Goal: Information Seeking & Learning: Check status

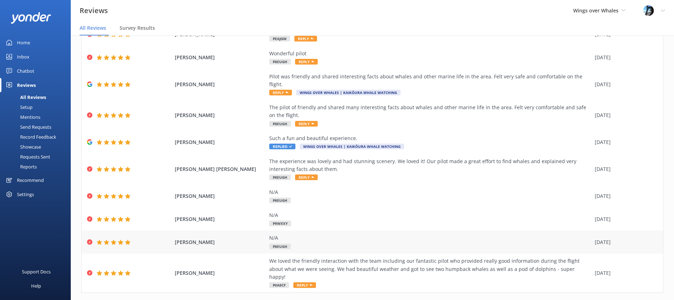
scroll to position [14, 0]
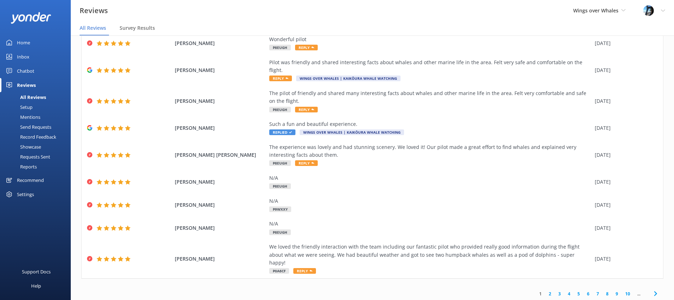
click at [551, 290] on link "2" at bounding box center [551, 293] width 10 height 7
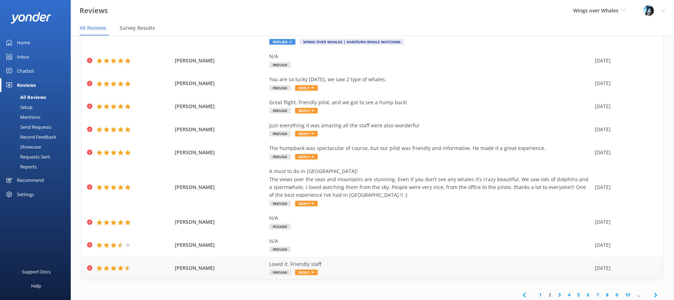
scroll to position [87, 0]
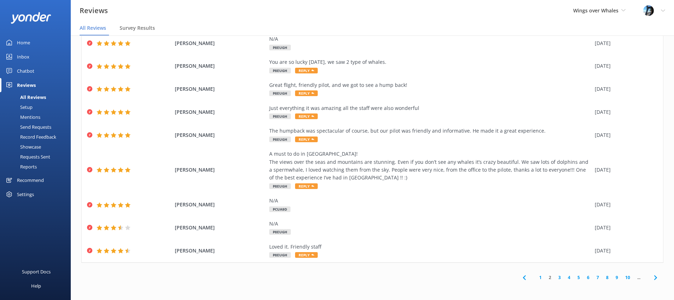
click at [541, 277] on link "1" at bounding box center [541, 277] width 10 height 7
